Goal: Information Seeking & Learning: Learn about a topic

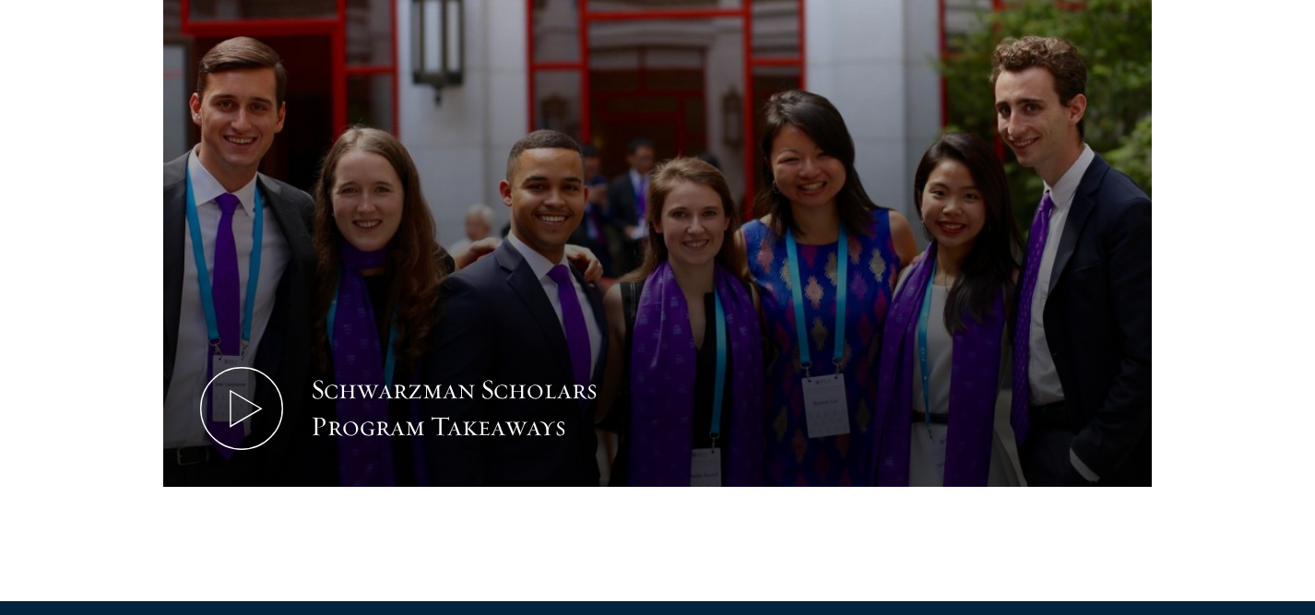
scroll to position [2231, 0]
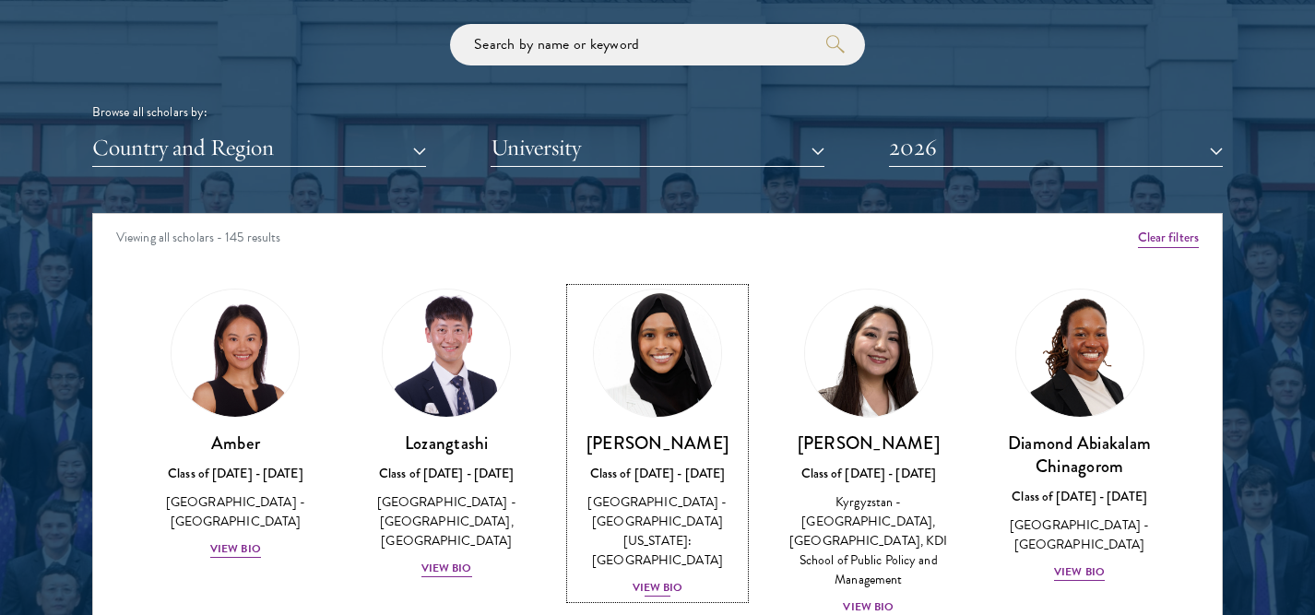
click at [645, 411] on img at bounding box center [657, 353] width 140 height 140
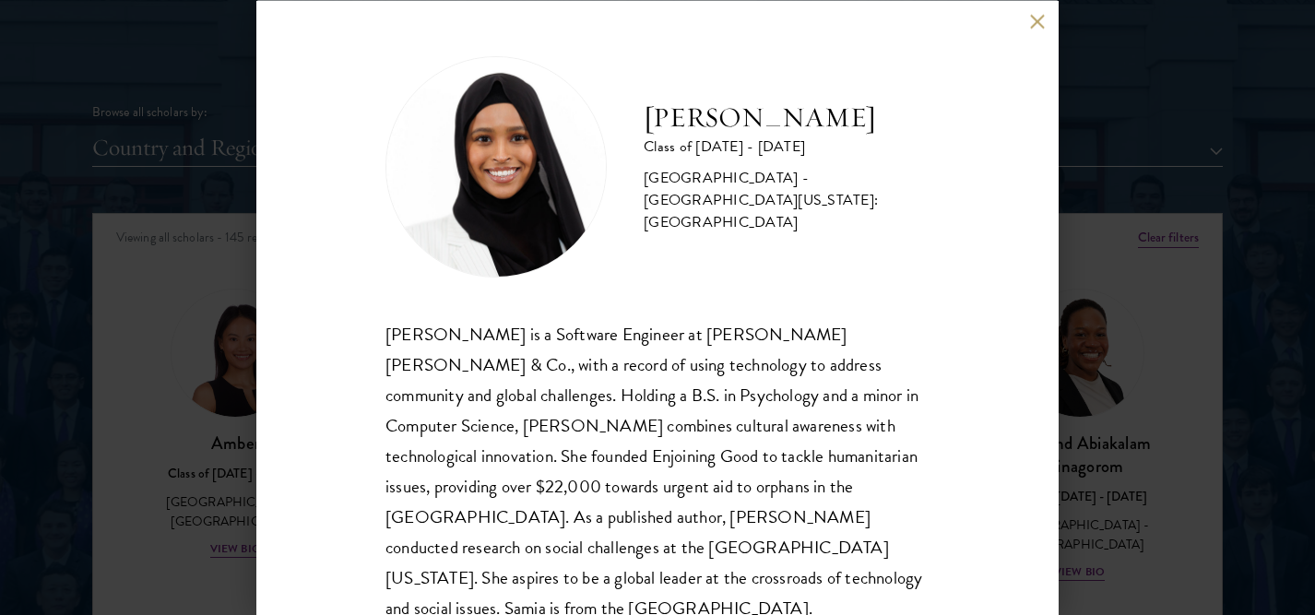
click at [1103, 383] on div "[PERSON_NAME] Class of [DATE] - [DATE] [GEOGRAPHIC_DATA] - [GEOGRAPHIC_DATA][US…" at bounding box center [657, 307] width 1315 height 615
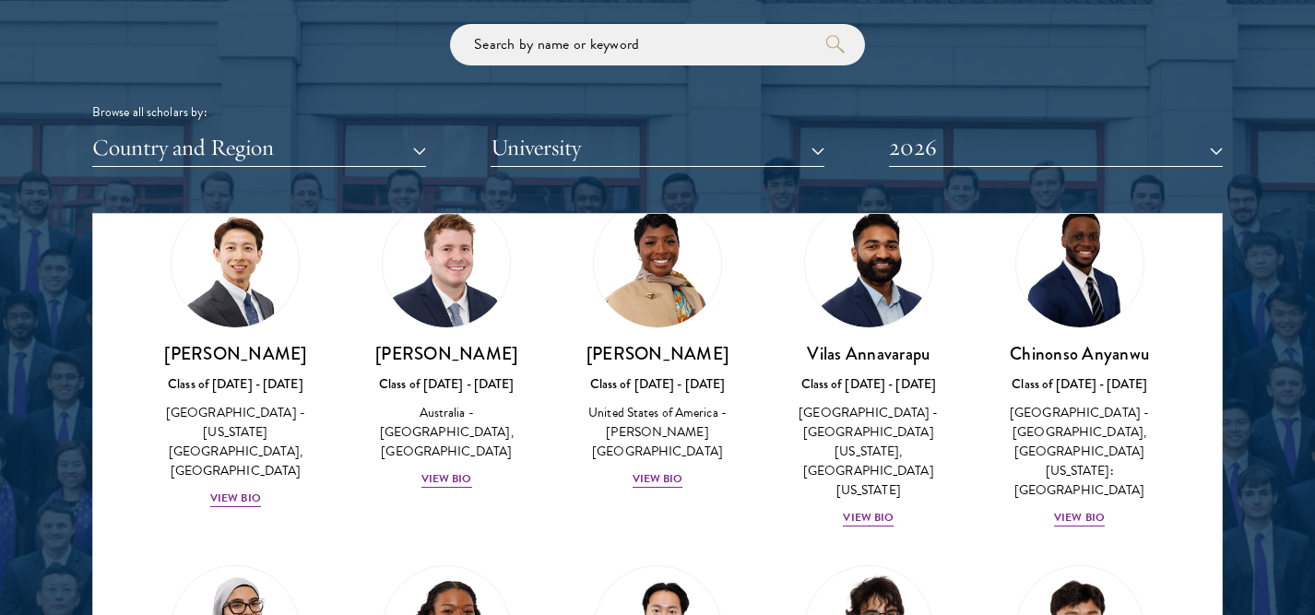
scroll to position [1034, 0]
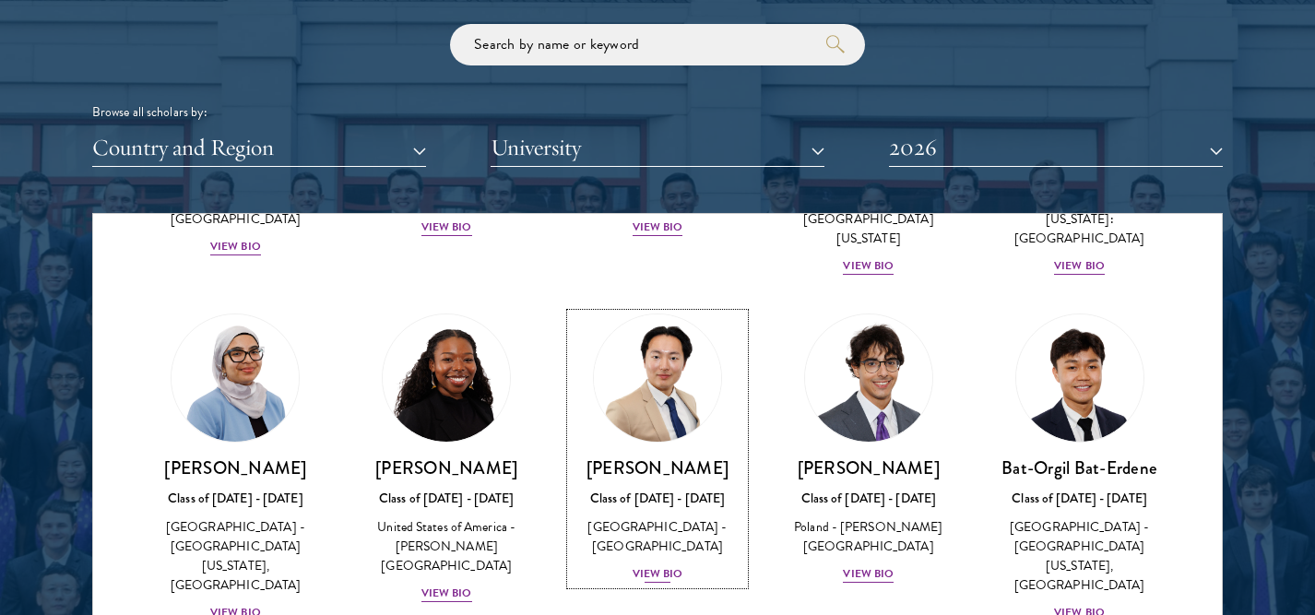
click at [627, 408] on link "[PERSON_NAME] Class of [DATE] - [DATE] [GEOGRAPHIC_DATA] - [GEOGRAPHIC_DATA] Vi…" at bounding box center [658, 448] width 174 height 271
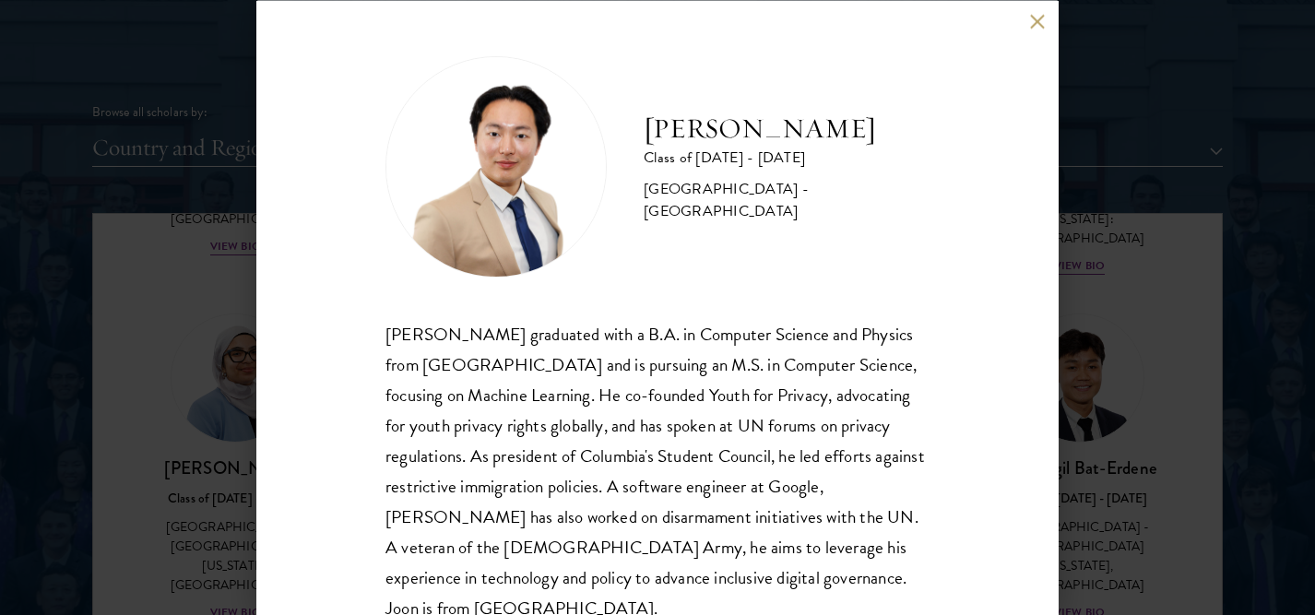
click at [1081, 502] on div "[PERSON_NAME] Class of [DATE] - [DATE] [GEOGRAPHIC_DATA] - [GEOGRAPHIC_DATA] [P…" at bounding box center [657, 307] width 1315 height 615
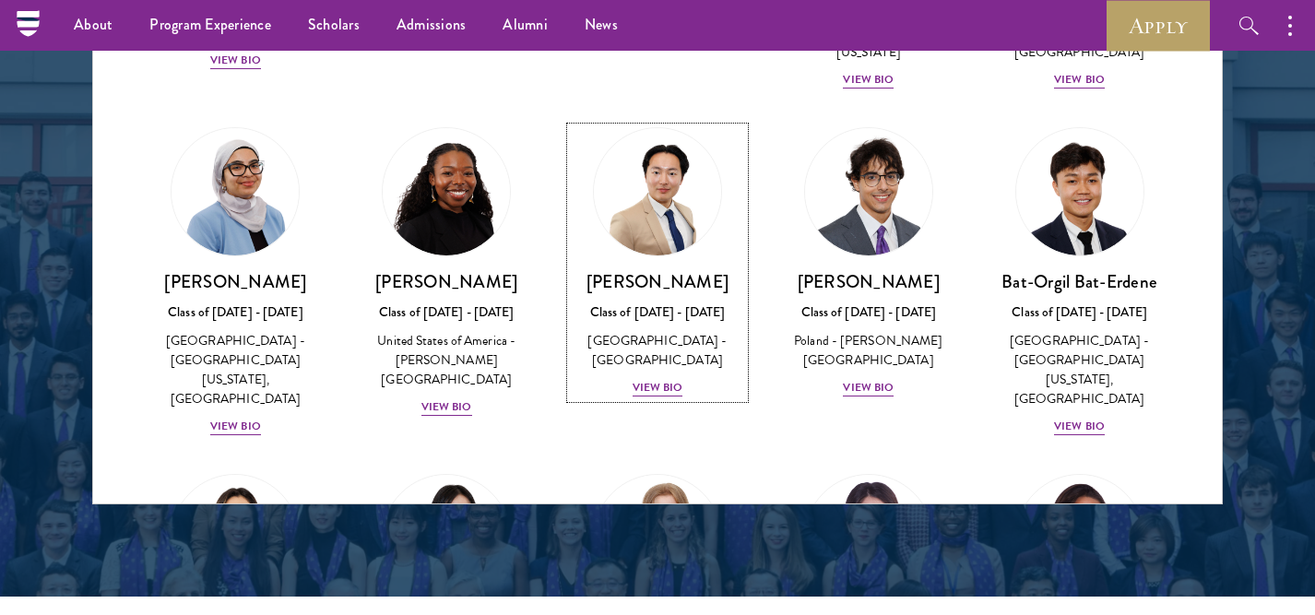
scroll to position [1045, 0]
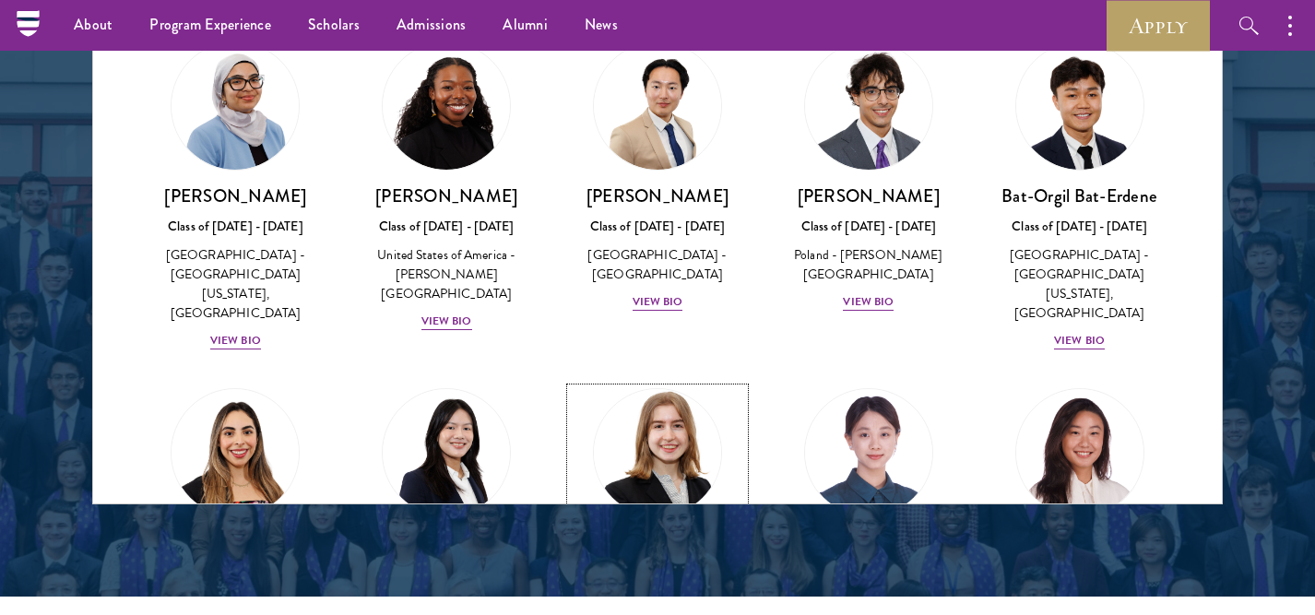
click at [685, 384] on img at bounding box center [657, 453] width 140 height 140
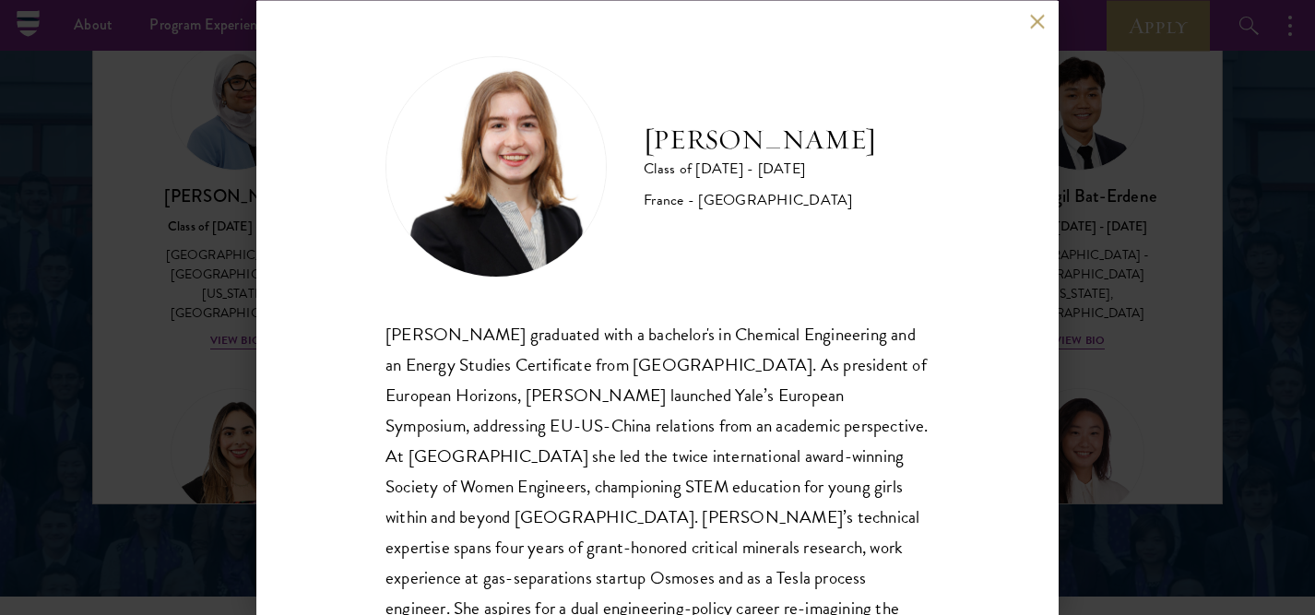
click at [1087, 311] on div "[PERSON_NAME] Class of [DATE] - [DATE] [GEOGRAPHIC_DATA] - [GEOGRAPHIC_DATA] [P…" at bounding box center [657, 307] width 1315 height 615
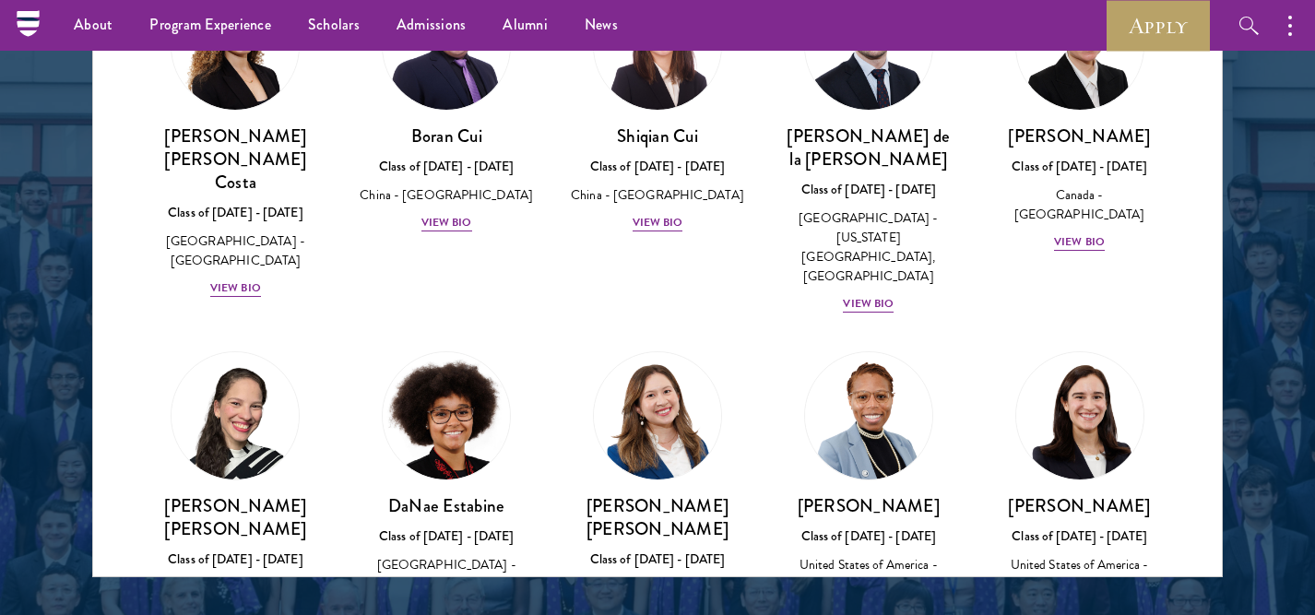
scroll to position [2412, 0]
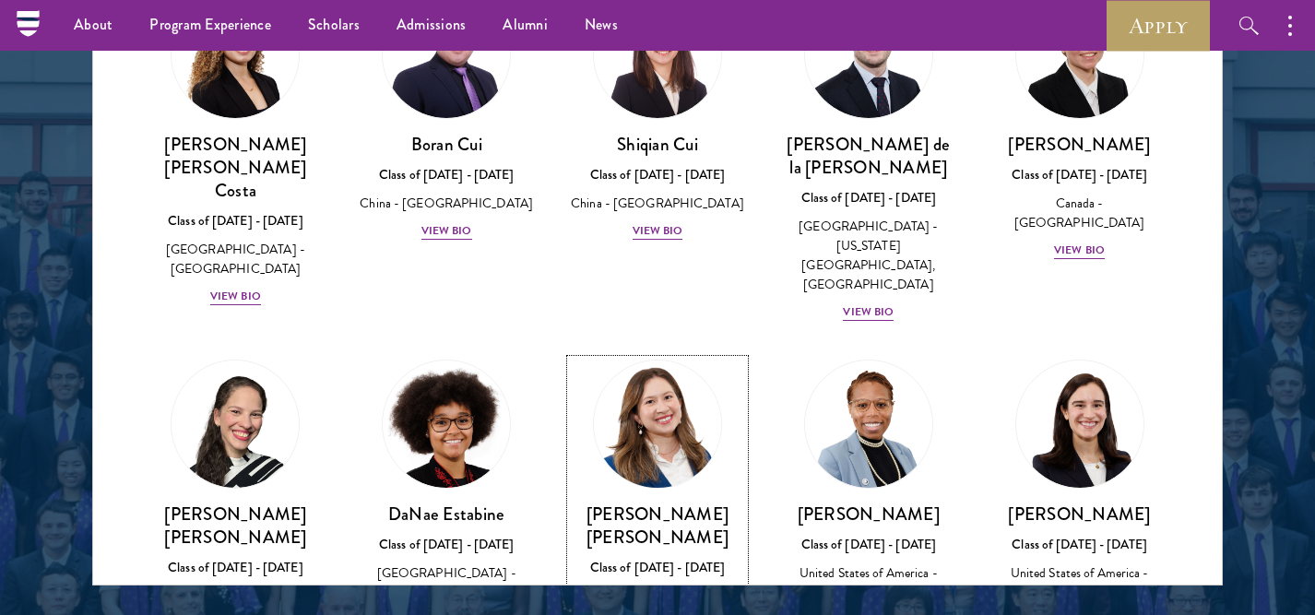
click at [621, 354] on img at bounding box center [657, 424] width 140 height 140
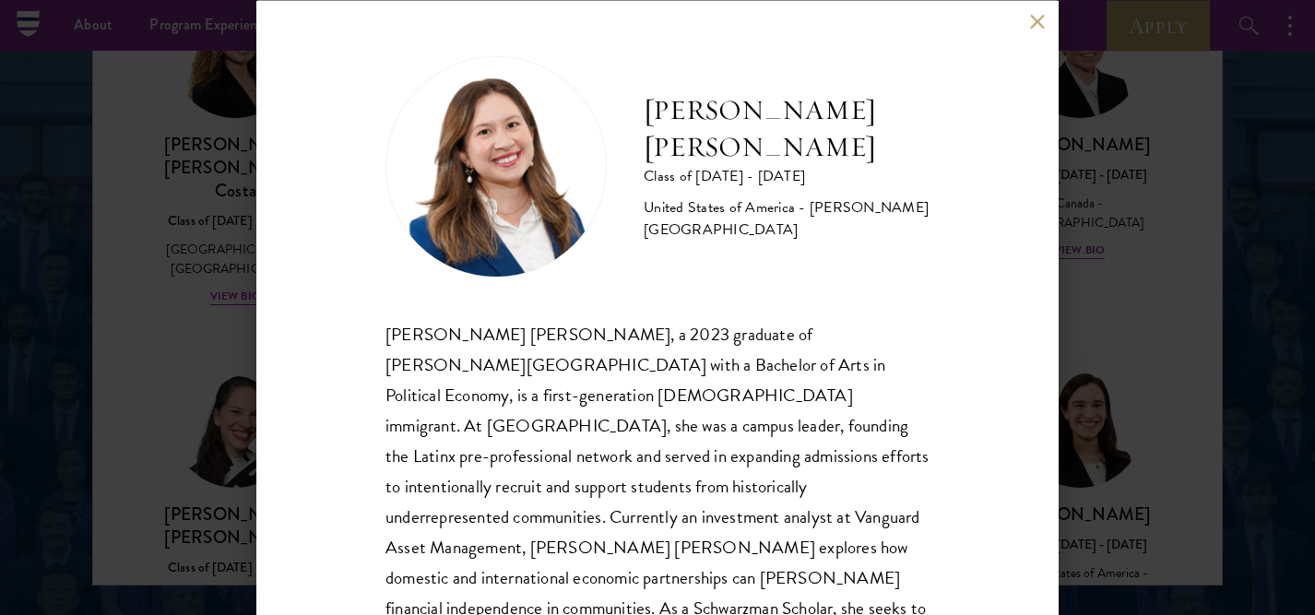
scroll to position [93, 0]
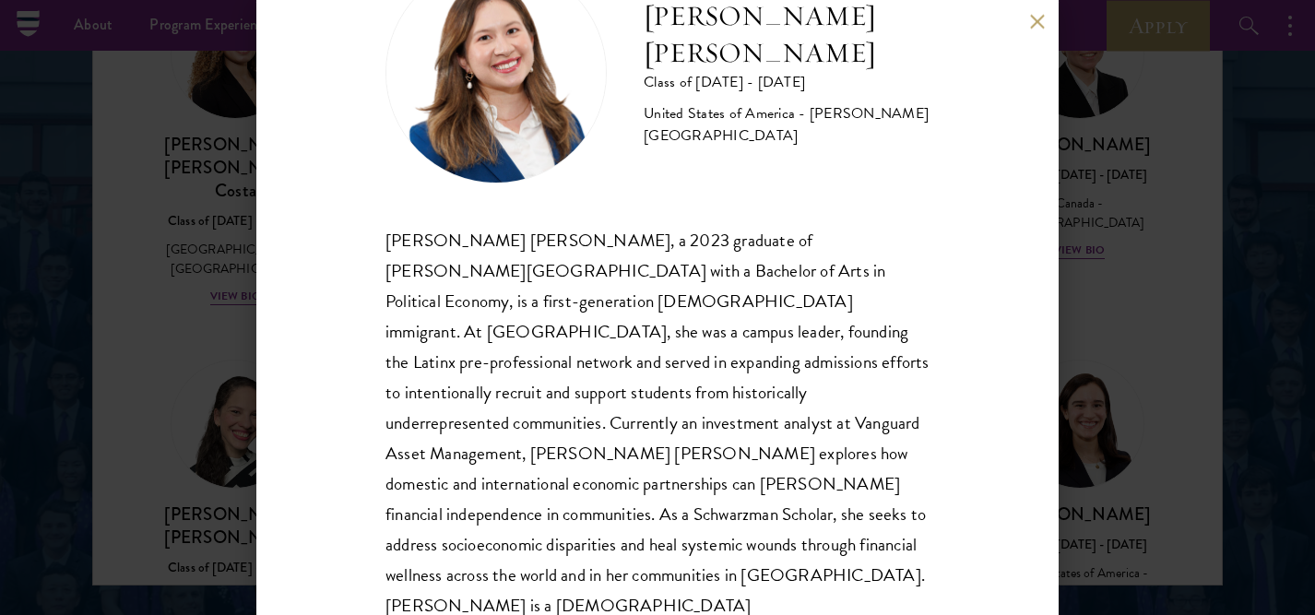
click at [1057, 318] on div "[PERSON_NAME] [PERSON_NAME] Class of [DATE] - [DATE] [GEOGRAPHIC_DATA] - [PERSO…" at bounding box center [657, 307] width 802 height 615
click at [1073, 355] on div "[PERSON_NAME] [PERSON_NAME] Class of [DATE] - [DATE] [GEOGRAPHIC_DATA] - [PERSO…" at bounding box center [657, 307] width 1315 height 615
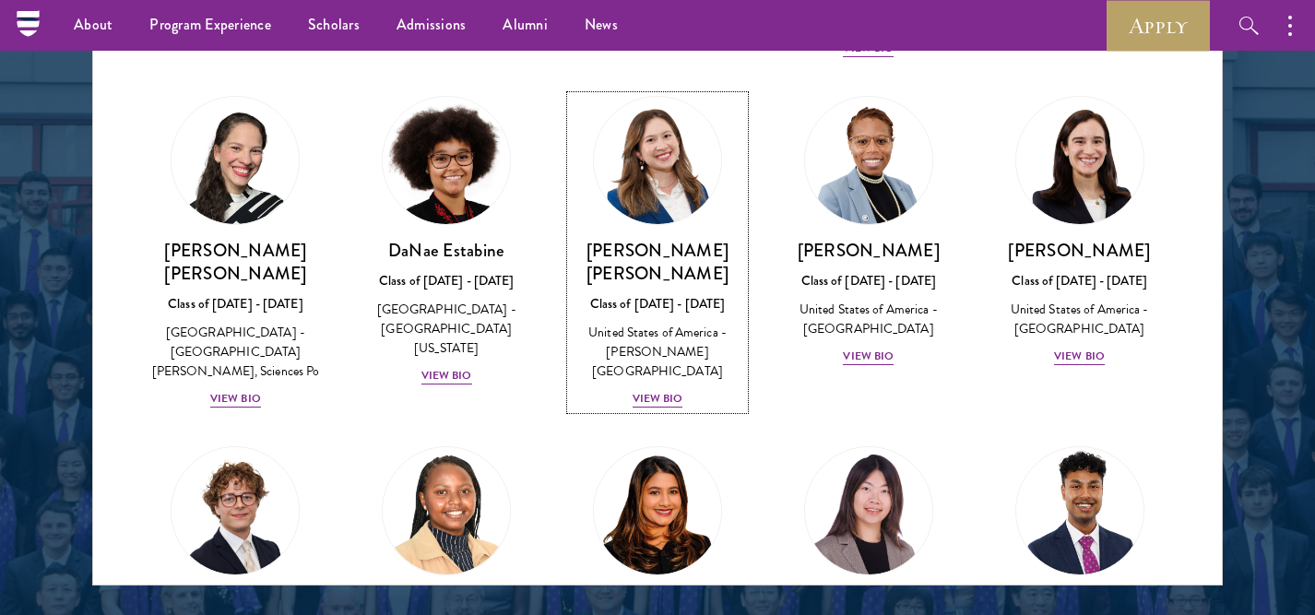
scroll to position [2486, 0]
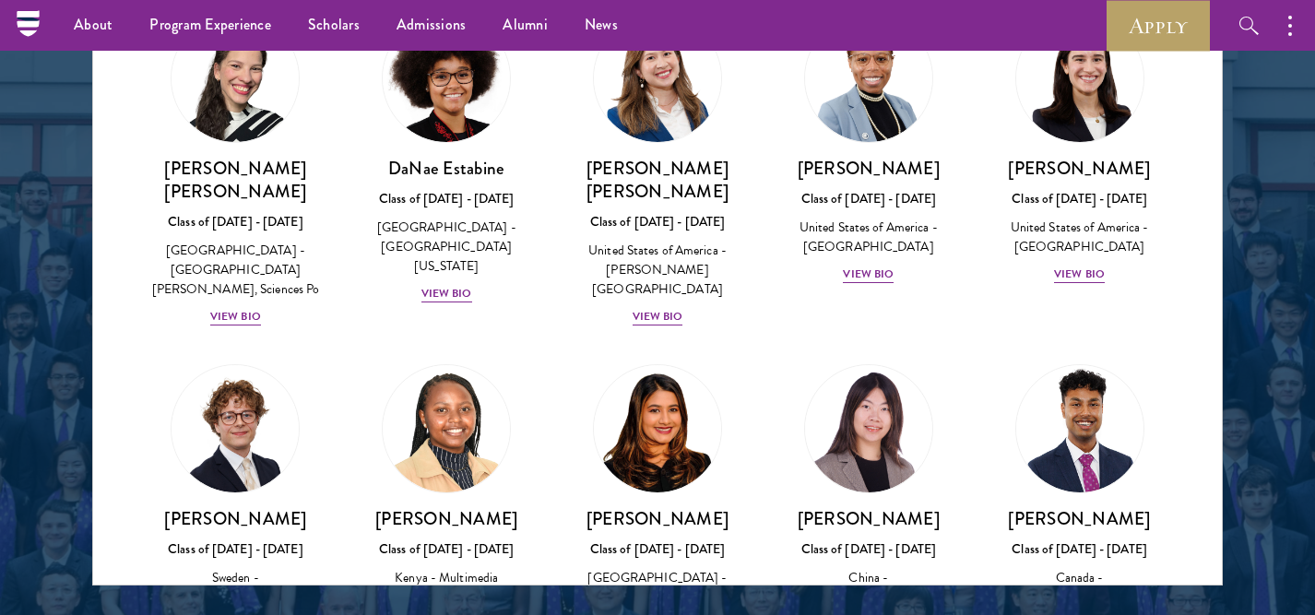
scroll to position [2572, 0]
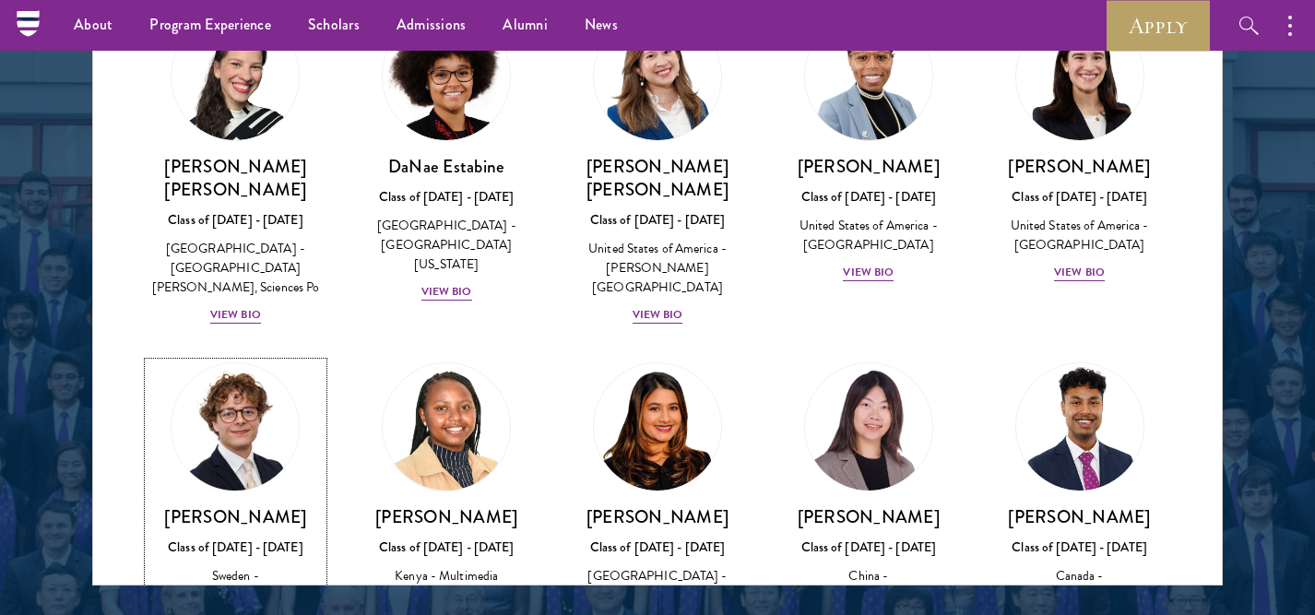
click at [272, 357] on img at bounding box center [235, 427] width 140 height 140
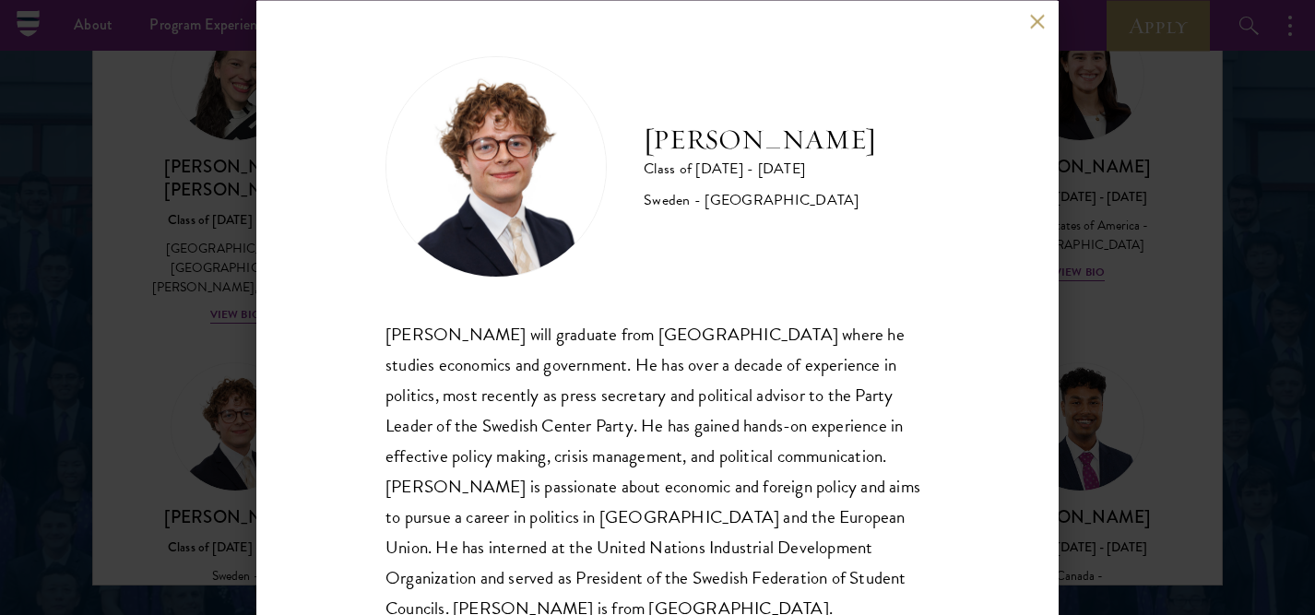
click at [1103, 356] on div "[PERSON_NAME] Class of [DATE] - [DATE] [GEOGRAPHIC_DATA] - [GEOGRAPHIC_DATA] [P…" at bounding box center [657, 307] width 1315 height 615
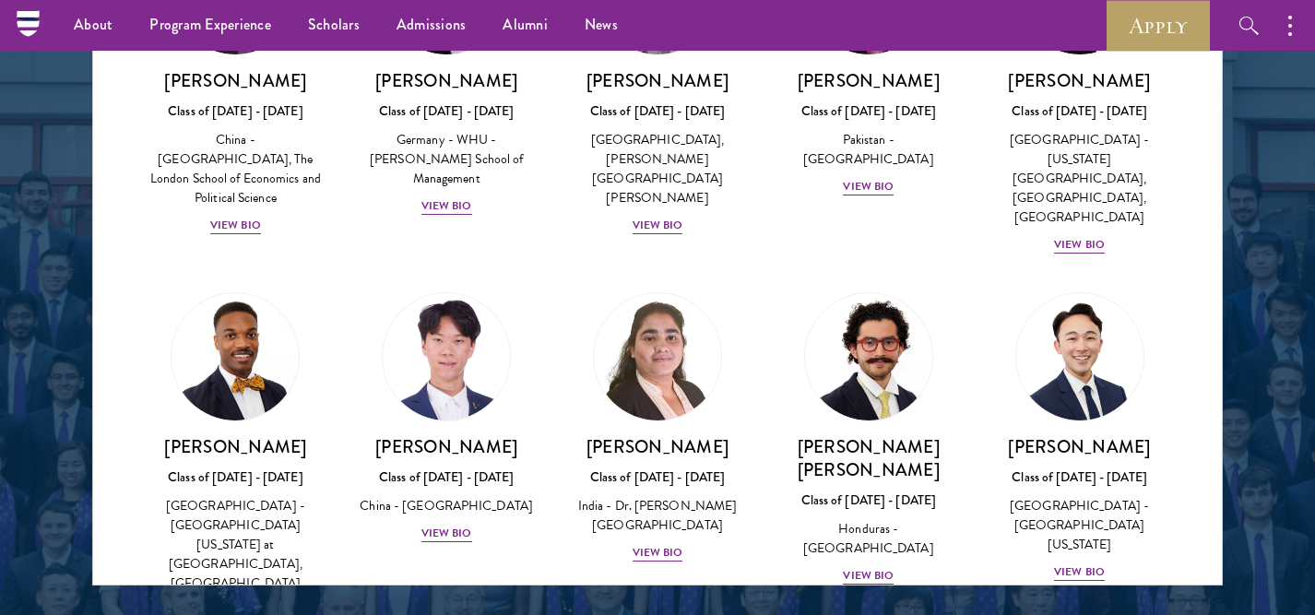
scroll to position [3743, 0]
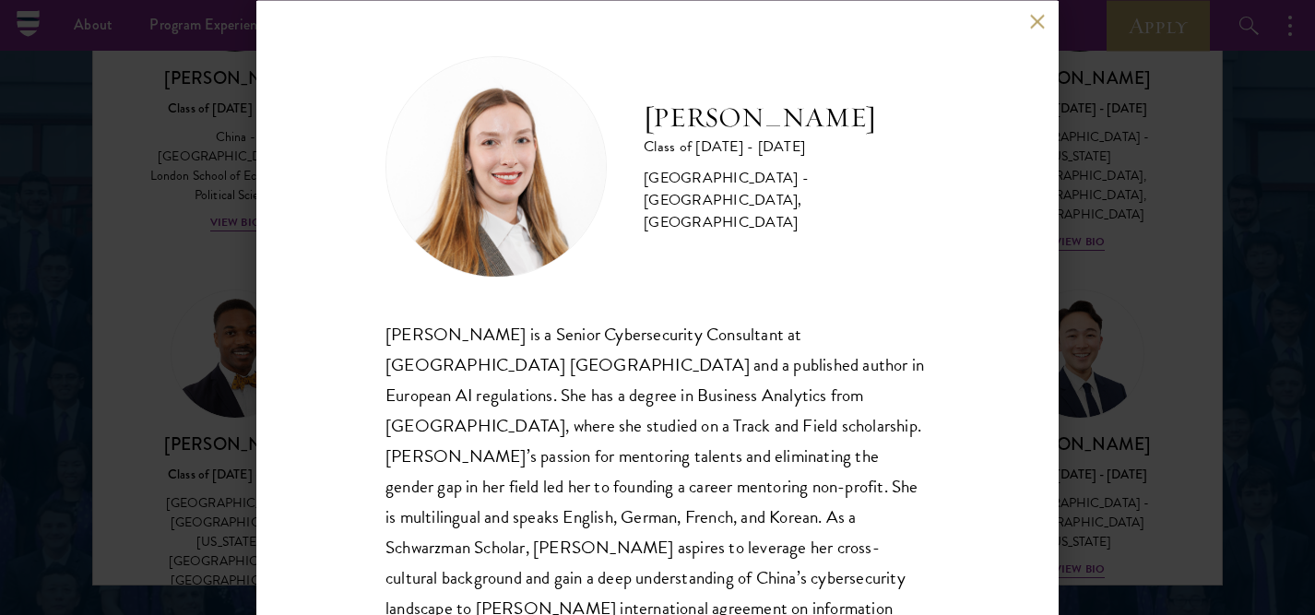
click at [1112, 444] on div "[PERSON_NAME] Class of [DATE] - [DATE] [GEOGRAPHIC_DATA] - [GEOGRAPHIC_DATA], […" at bounding box center [657, 307] width 1315 height 615
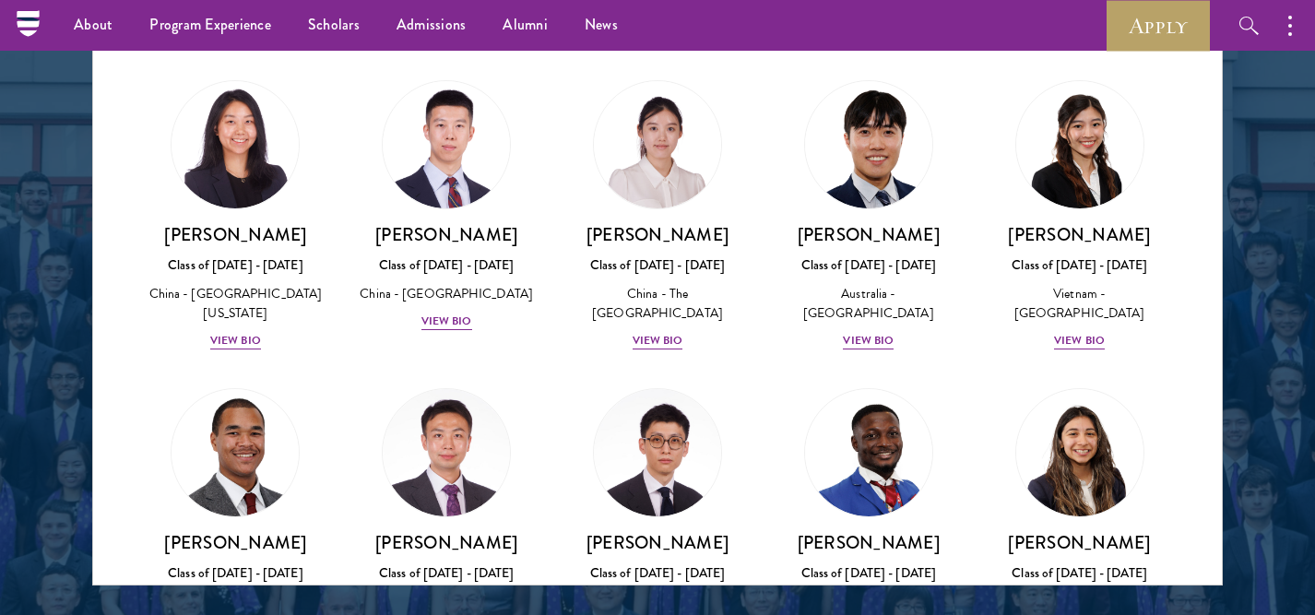
scroll to position [5320, 0]
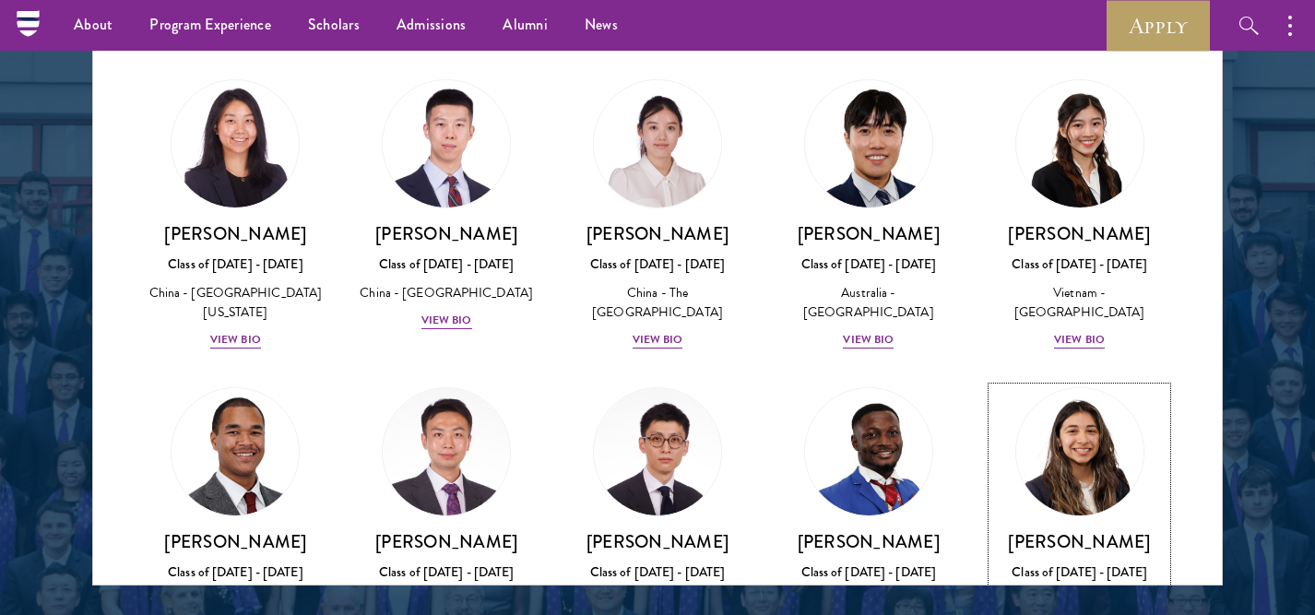
click at [1083, 382] on img at bounding box center [1080, 452] width 140 height 140
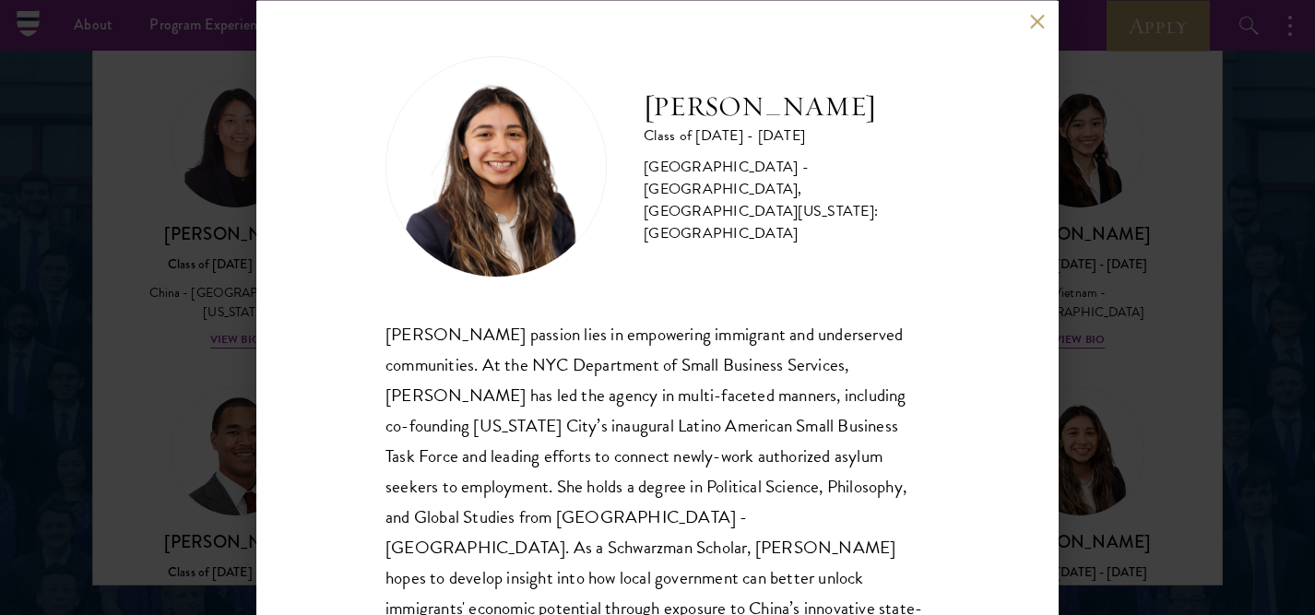
click at [1116, 353] on div "[PERSON_NAME] Class of [DATE] - [DATE] [GEOGRAPHIC_DATA] - [GEOGRAPHIC_DATA], […" at bounding box center [657, 307] width 1315 height 615
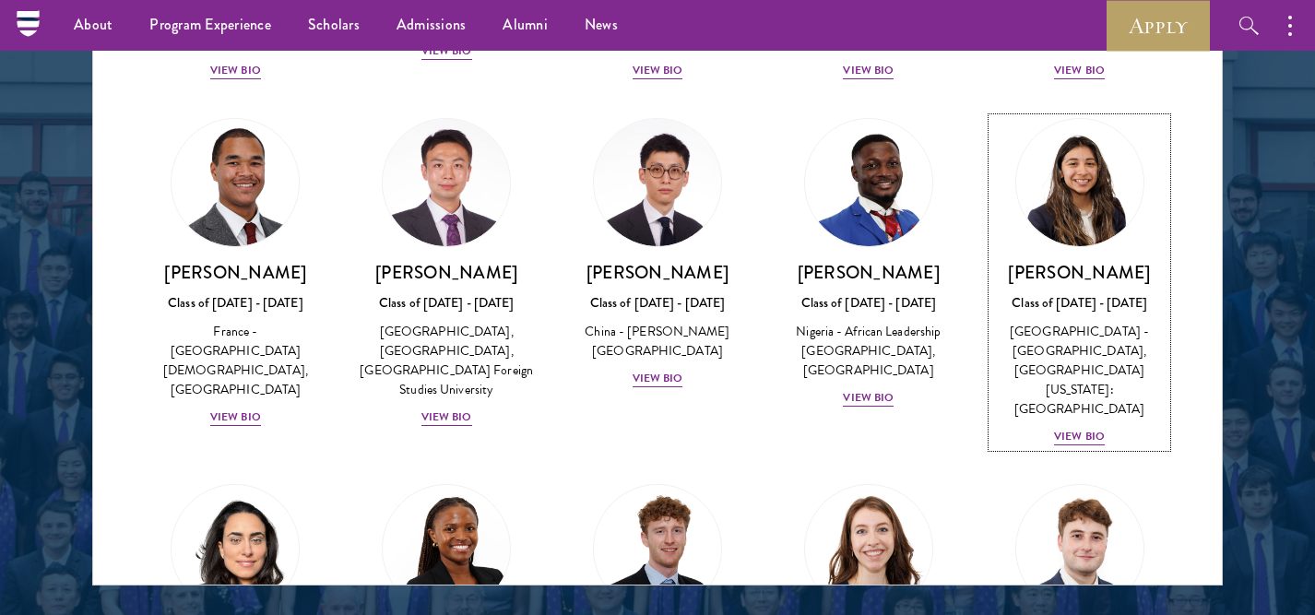
scroll to position [5603, 0]
